Goal: Task Accomplishment & Management: Use online tool/utility

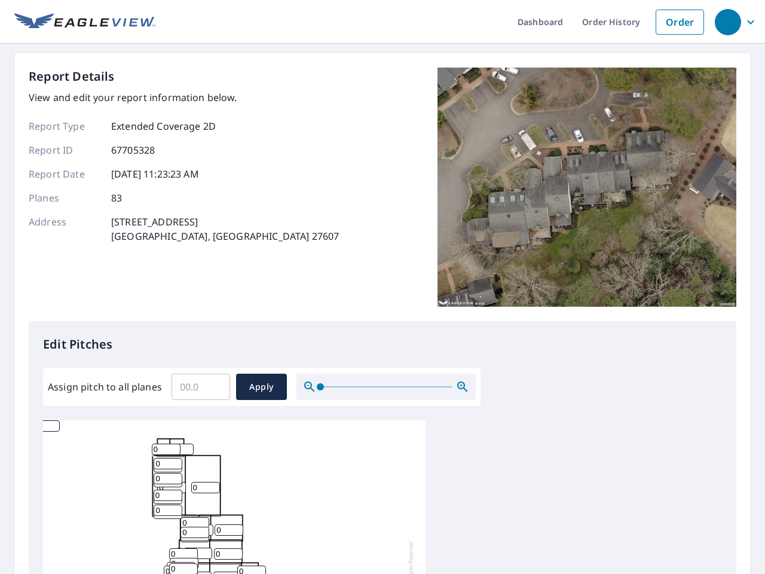
click at [383, 287] on div "Report Details View and edit your report information below. Report Type Extende…" at bounding box center [383, 194] width 708 height 253
click at [728, 22] on div "button" at bounding box center [728, 22] width 26 height 26
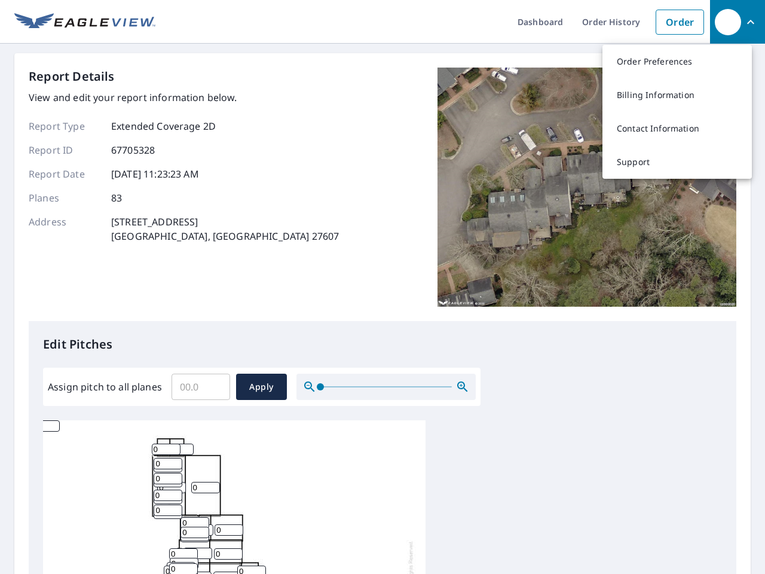
click at [201, 387] on input "Assign pitch to all planes" at bounding box center [201, 386] width 59 height 33
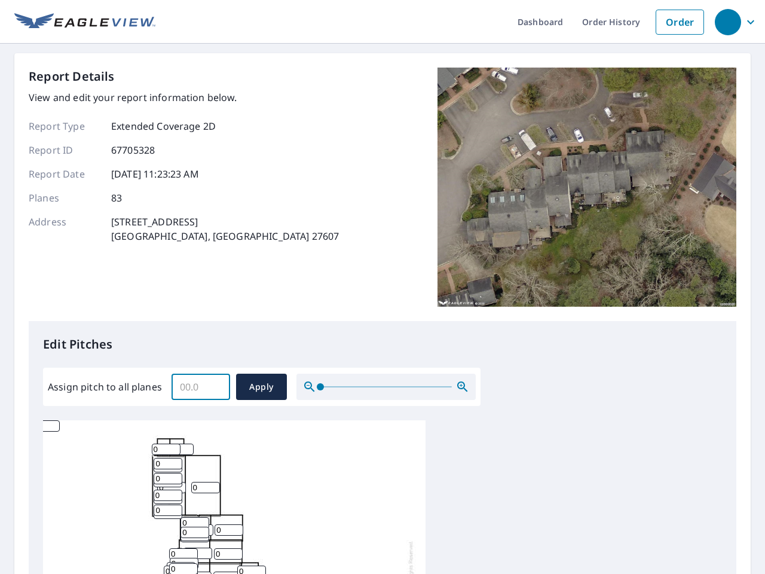
click at [261, 387] on span "Apply" at bounding box center [262, 387] width 32 height 15
click at [463, 387] on icon "button" at bounding box center [463, 387] width 14 height 14
